Goal: Transaction & Acquisition: Download file/media

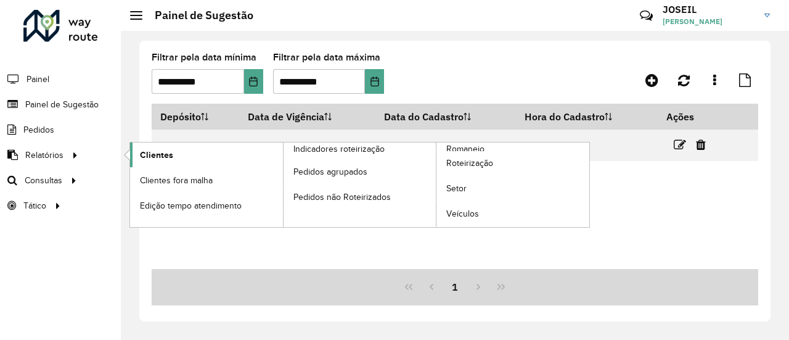
click at [132, 157] on link "Clientes" at bounding box center [206, 154] width 153 height 25
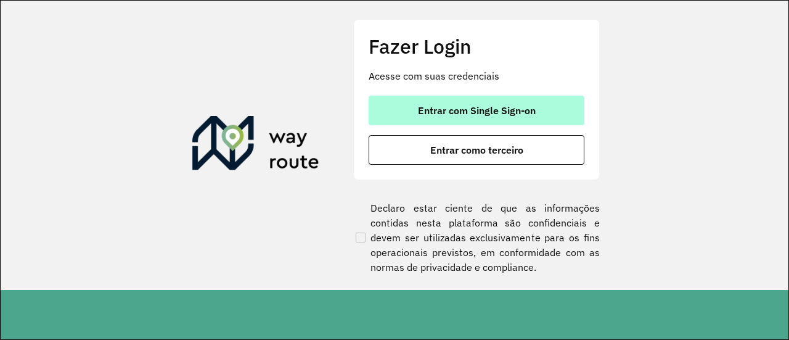
click at [445, 115] on span "Entrar com Single Sign-on" at bounding box center [477, 110] width 118 height 10
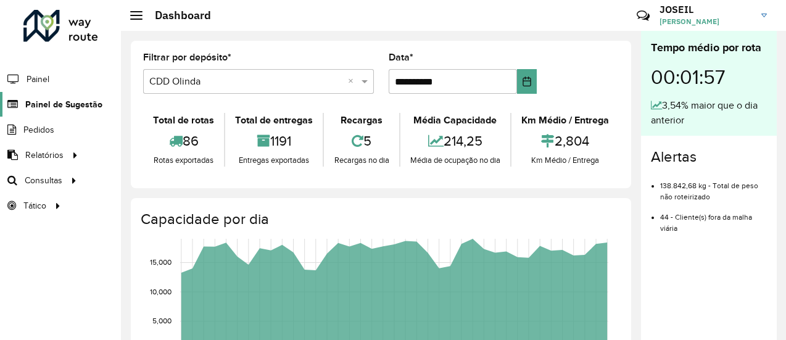
click at [44, 103] on span "Painel de Sugestão" at bounding box center [63, 104] width 77 height 13
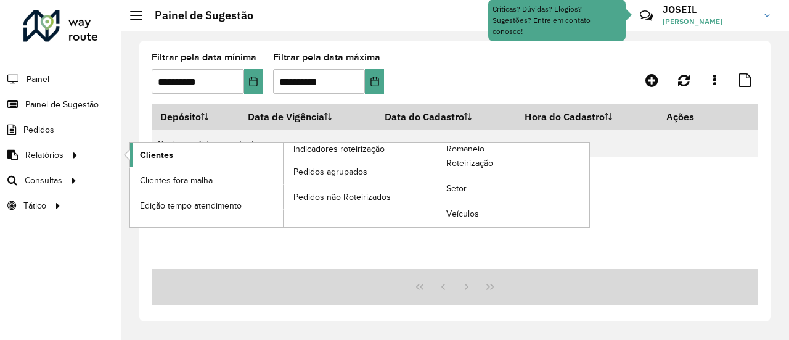
click at [133, 152] on link "Clientes" at bounding box center [206, 154] width 153 height 25
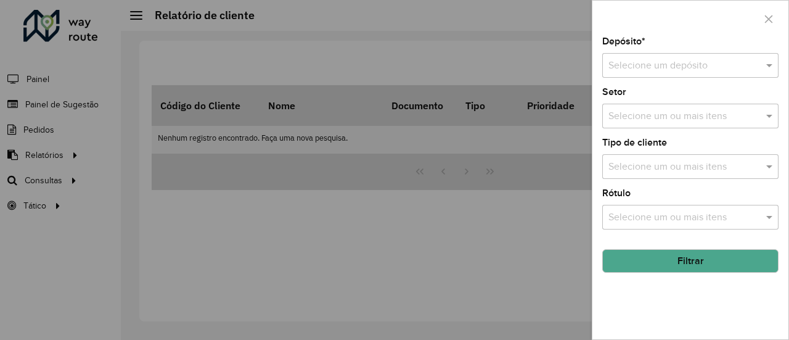
click at [671, 72] on input "text" at bounding box center [678, 66] width 139 height 15
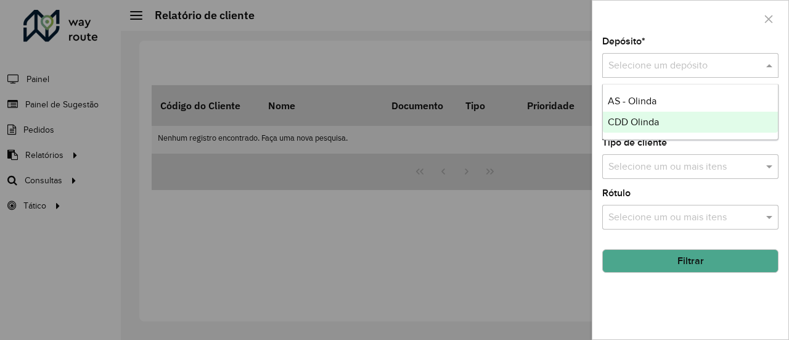
click at [621, 123] on span "CDD Olinda" at bounding box center [633, 122] width 51 height 10
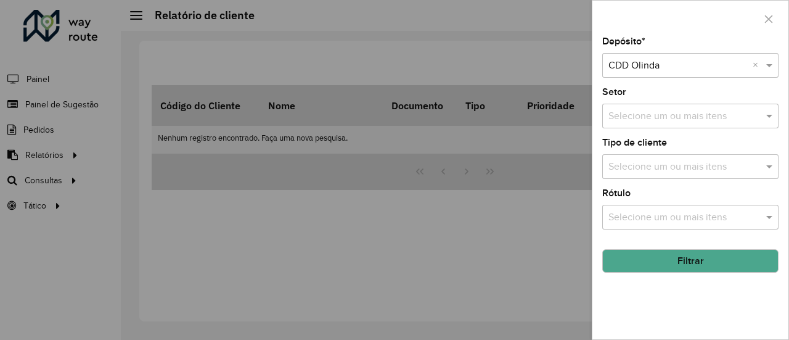
click at [668, 258] on button "Filtrar" at bounding box center [690, 260] width 176 height 23
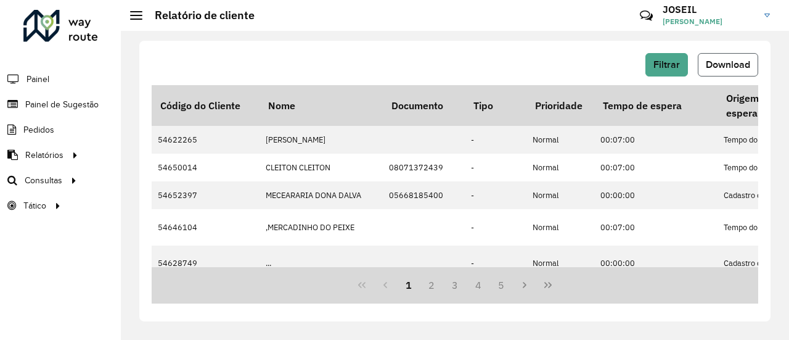
click at [726, 67] on span "Download" at bounding box center [728, 64] width 44 height 10
